Goal: Transaction & Acquisition: Purchase product/service

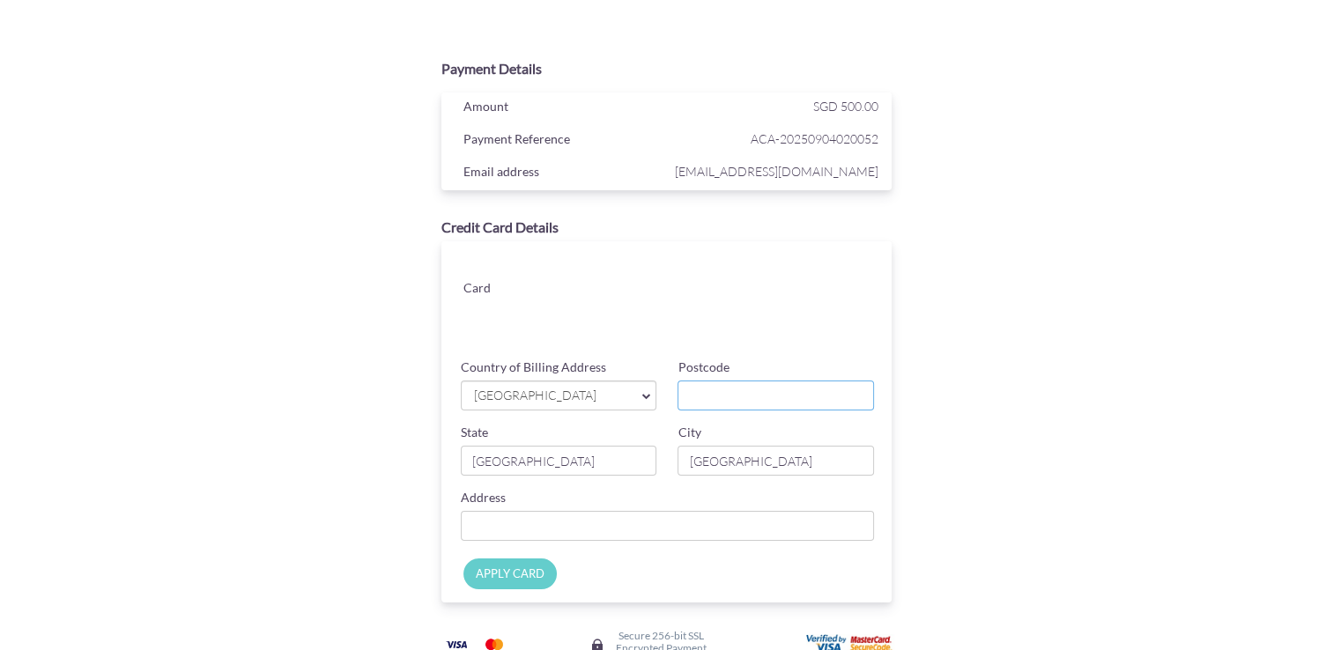
click at [719, 393] on input "Postcode" at bounding box center [775, 396] width 196 height 30
type input "357686"
type input "[STREET_ADDRESS]"
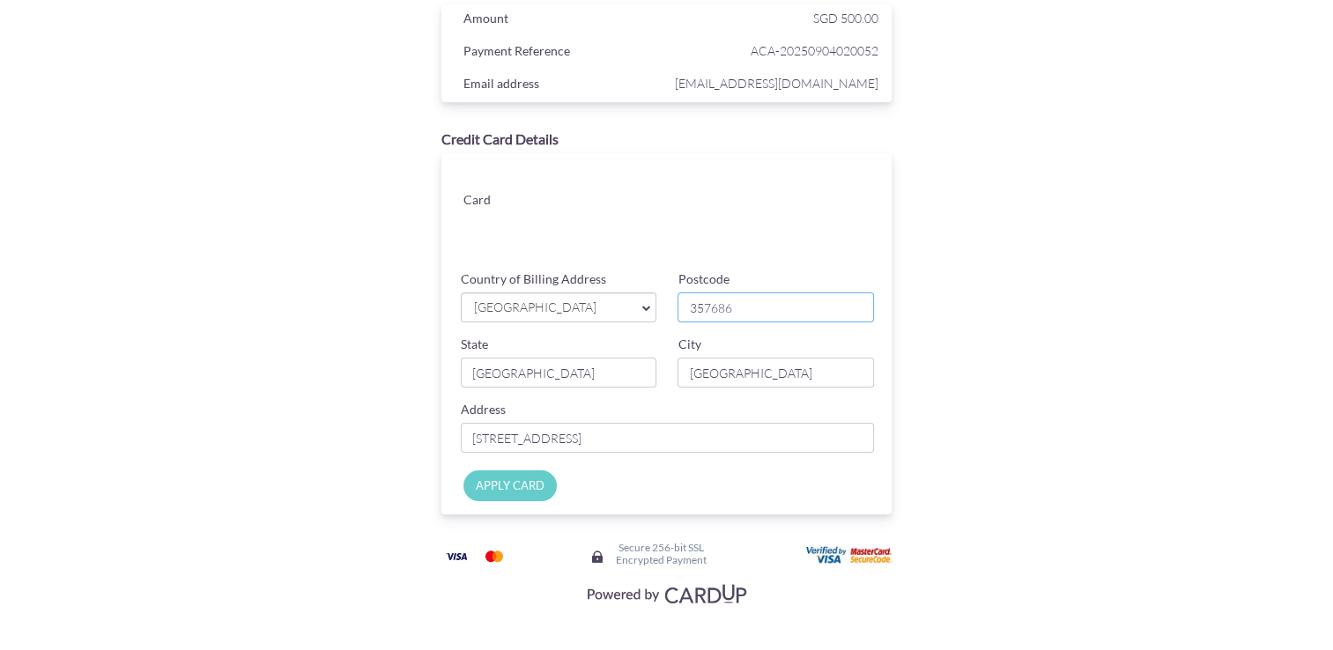
scroll to position [92, 0]
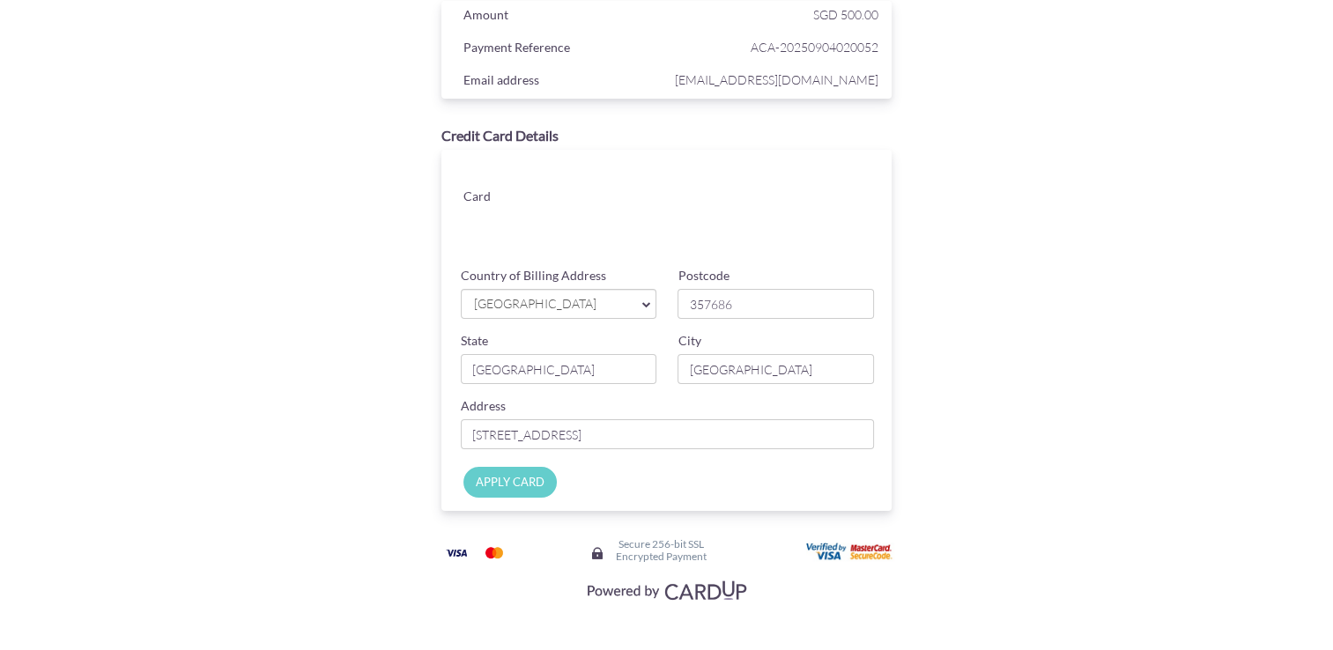
click at [519, 486] on input "APPLY CARD" at bounding box center [509, 482] width 93 height 31
type input "Applying..."
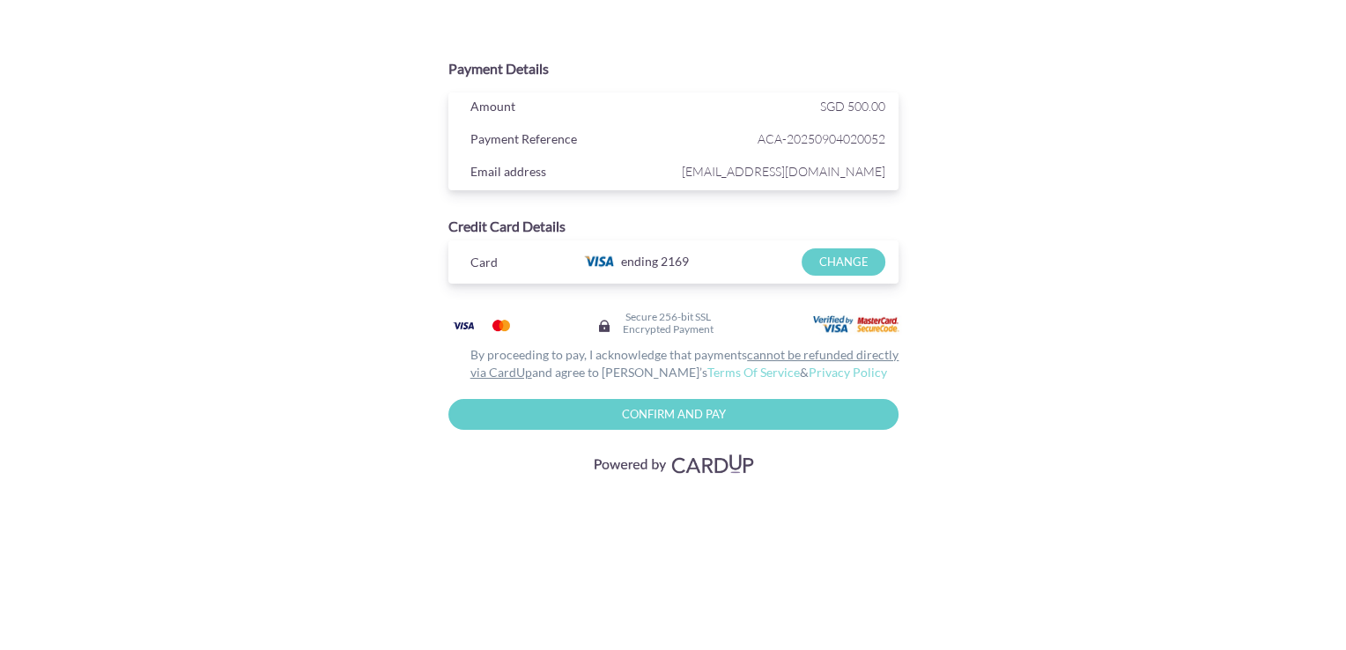
scroll to position [0, 0]
click at [654, 411] on input "Confirm and Pay" at bounding box center [672, 414] width 451 height 31
type input "Please wait..."
